Goal: Communication & Community: Ask a question

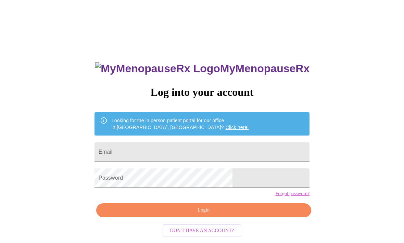
scroll to position [30, 0]
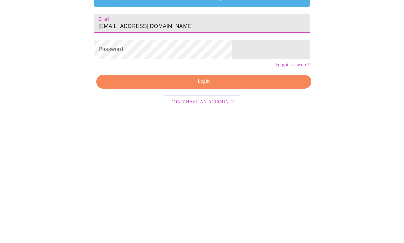
type input "Jkhornberger@earthlink.net"
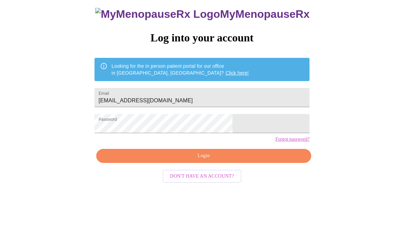
click at [211, 161] on span "Login" at bounding box center [203, 156] width 199 height 9
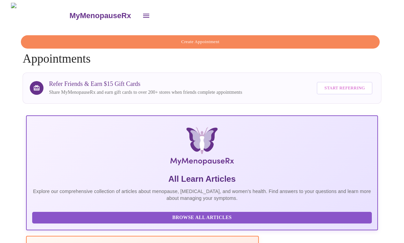
click at [142, 12] on icon "open drawer" at bounding box center [146, 16] width 8 height 8
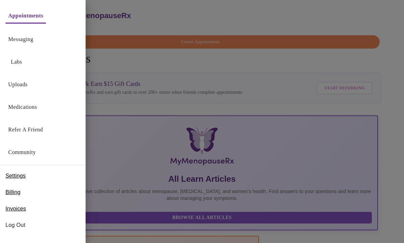
click at [33, 36] on link "Messaging" at bounding box center [20, 40] width 25 height 10
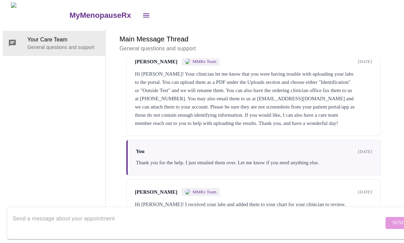
scroll to position [26, 0]
click at [187, 213] on textarea "Send a message about your appointment" at bounding box center [198, 223] width 371 height 22
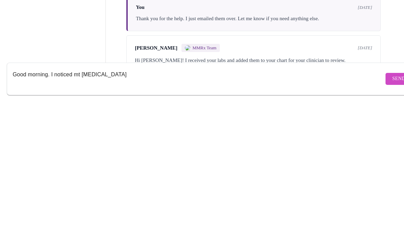
click at [78, 212] on textarea "Good morning. I noticed mt wegovy" at bounding box center [198, 223] width 371 height 22
click at [119, 212] on textarea "Good morning. I noticed my wegovy" at bounding box center [198, 223] width 371 height 22
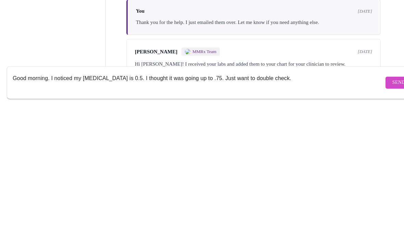
type textarea "Good morning. I noticed my wegovy is 0.5. I thought it was going up to .75. Jus…"
click at [392, 219] on span "Send" at bounding box center [398, 223] width 13 height 9
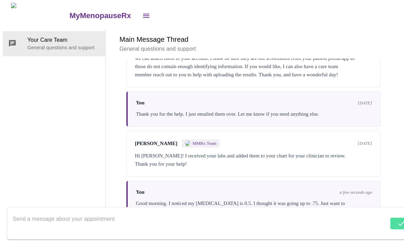
scroll to position [88, 0]
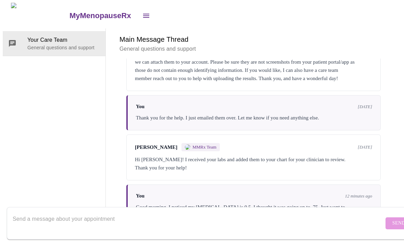
scroll to position [88, 0]
